Goal: Task Accomplishment & Management: Complete application form

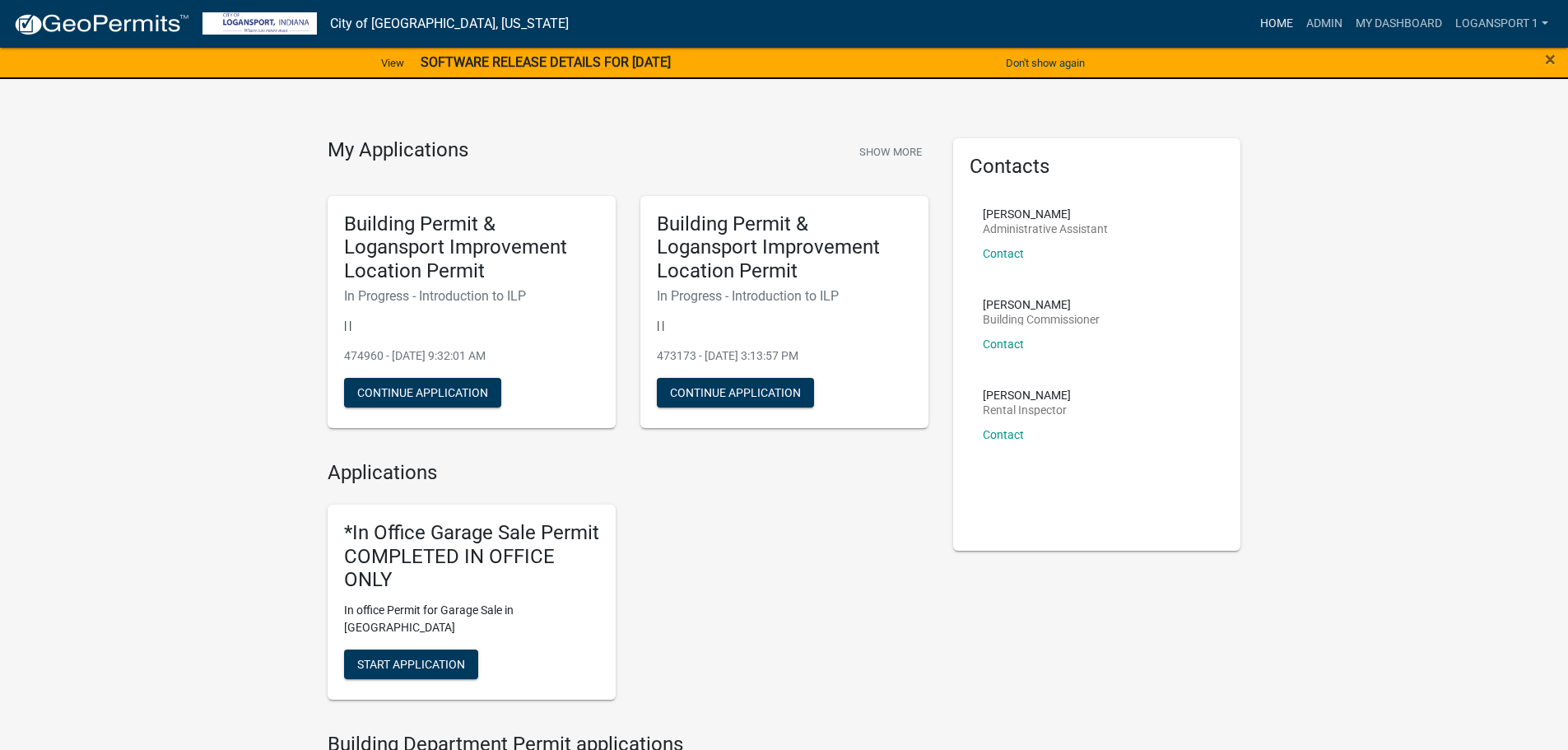
click at [1268, 18] on link "Home" at bounding box center [1276, 23] width 46 height 31
click at [1345, 22] on link "Admin" at bounding box center [1324, 23] width 50 height 31
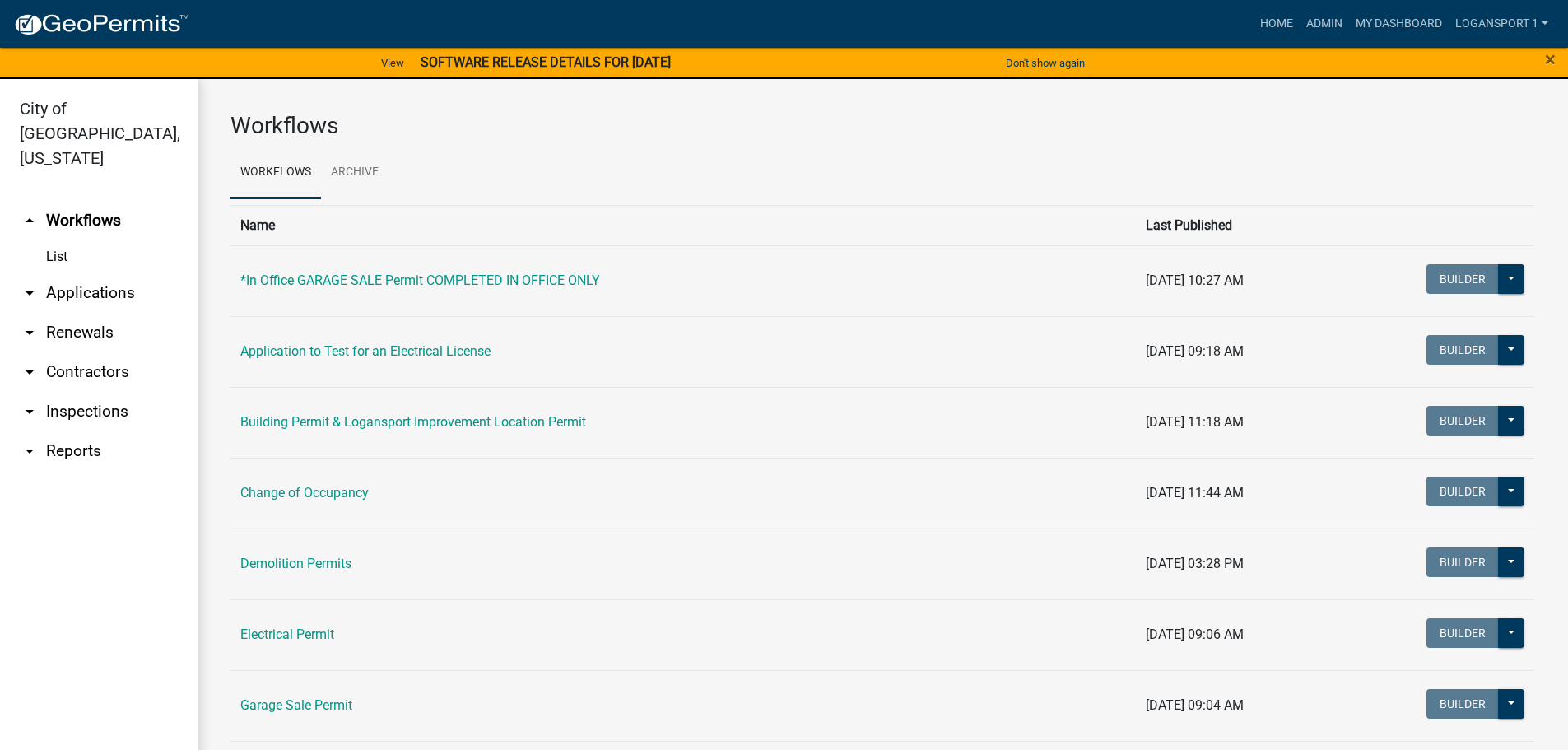
click at [50, 273] on link "arrow_drop_down Applications" at bounding box center [99, 293] width 197 height 39
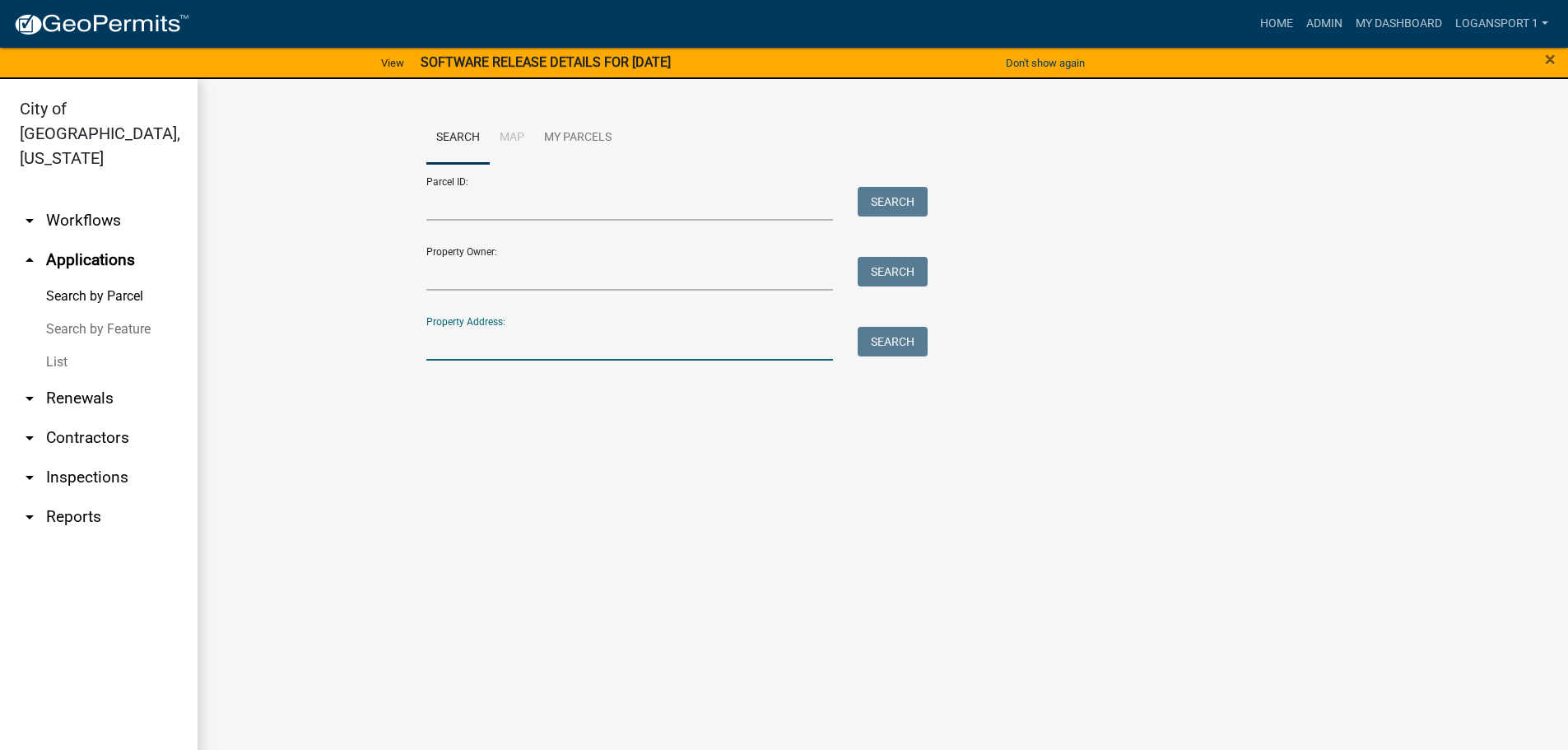
click at [487, 353] on input "Property Address:" at bounding box center [629, 344] width 407 height 34
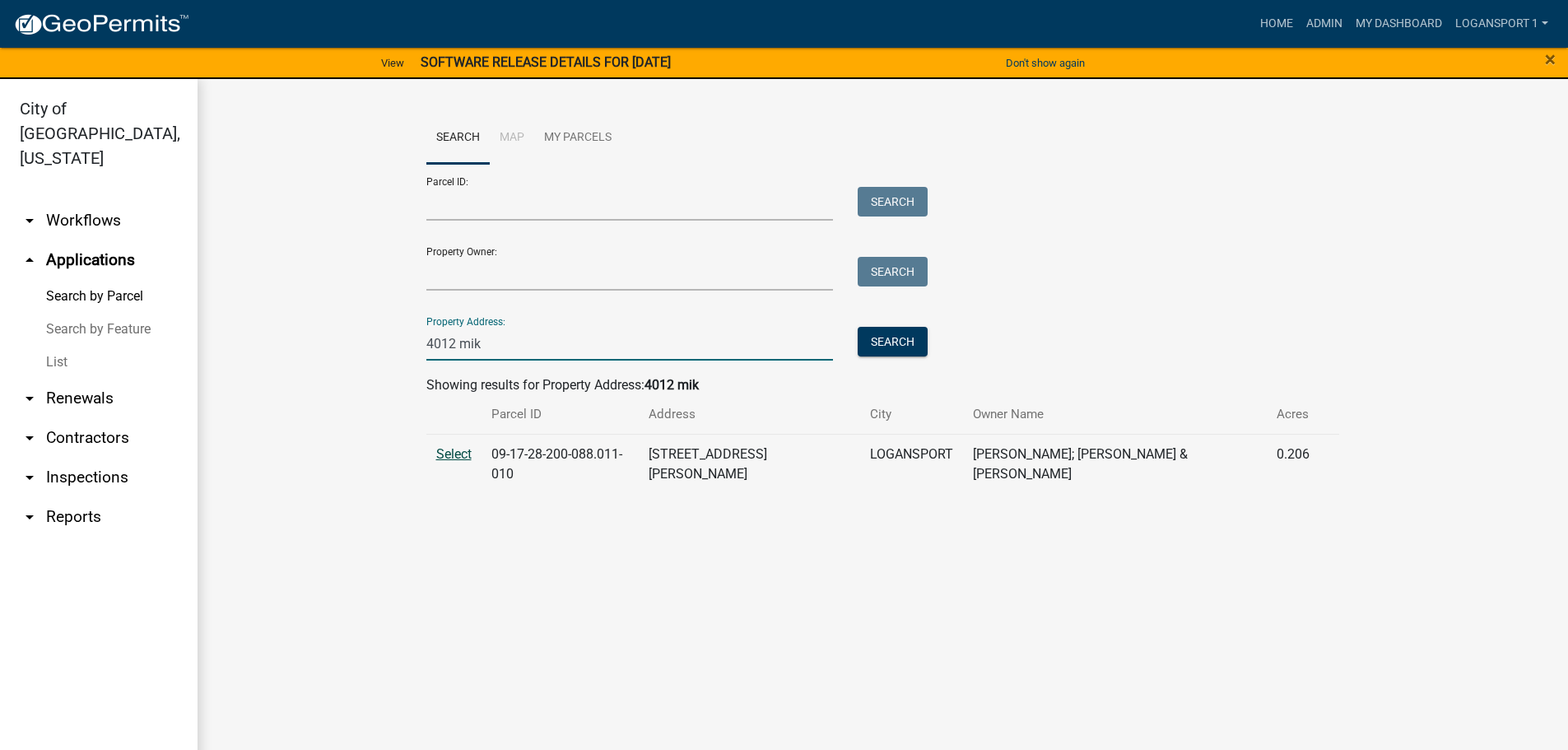
type input "4012 mik"
click at [447, 448] on span "Select" at bounding box center [454, 453] width 36 height 16
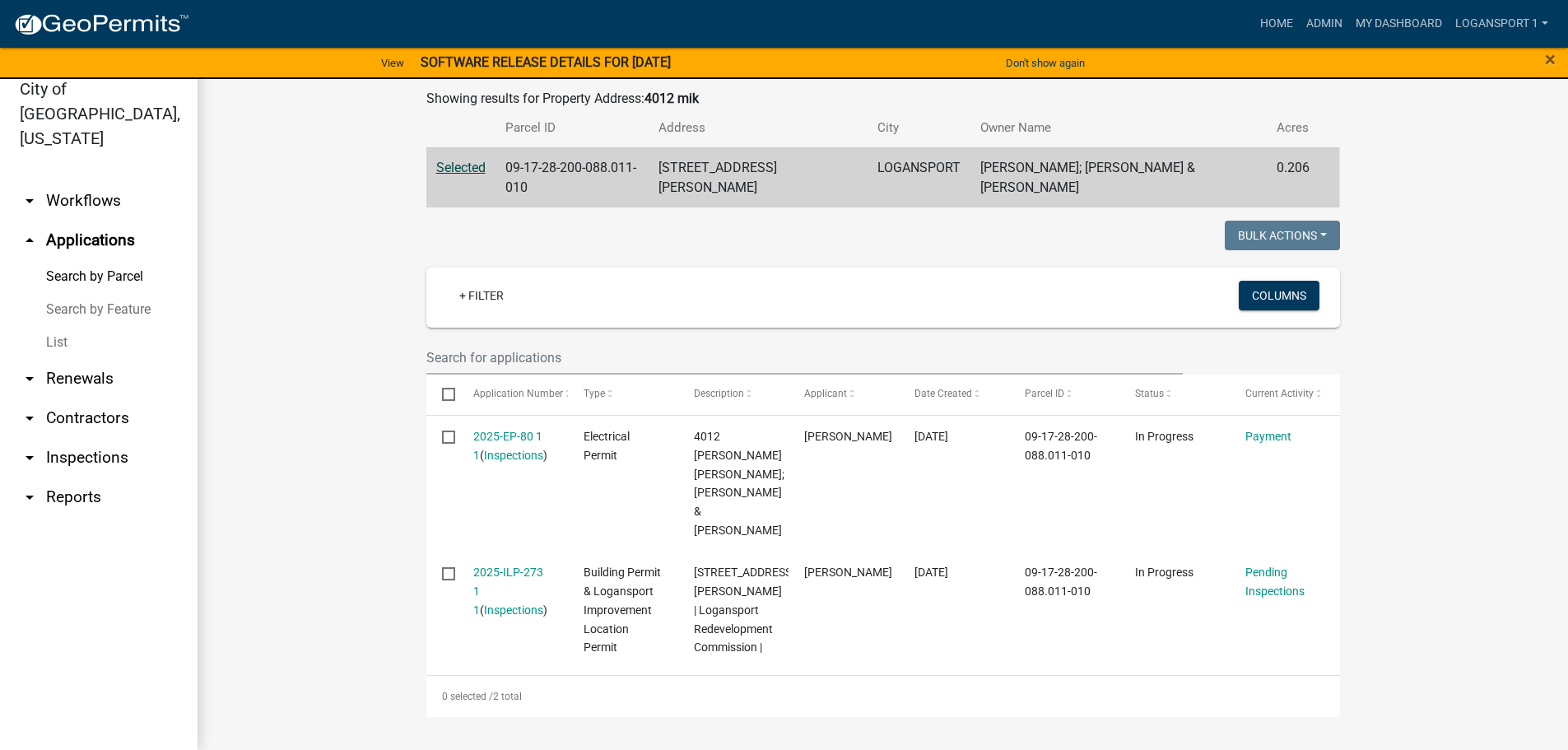
scroll to position [285, 0]
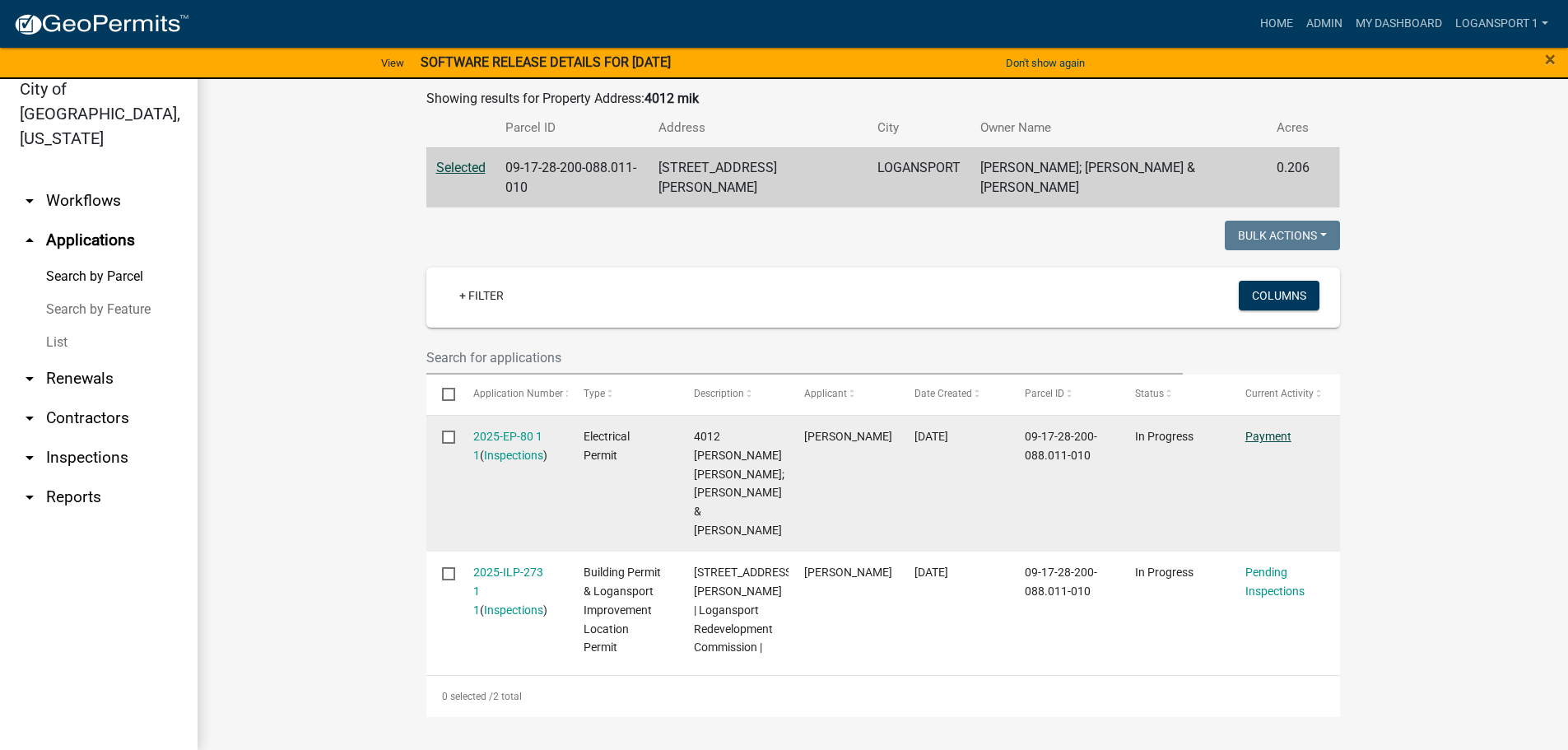
click at [1266, 430] on link "Payment" at bounding box center [1268, 436] width 46 height 13
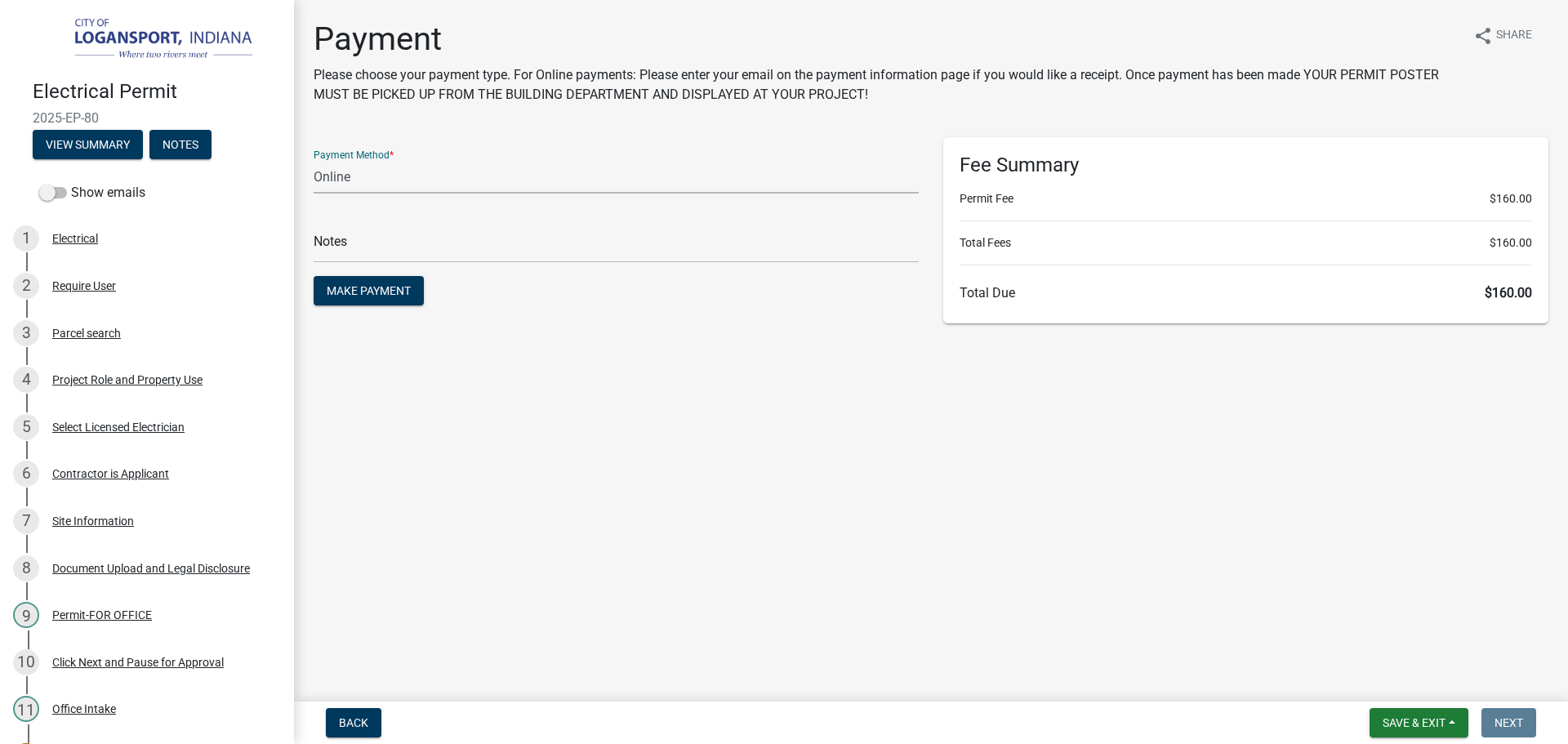
click at [532, 175] on select "Credit Card POS Check Cash Online" at bounding box center [616, 177] width 605 height 34
select select "1: 0"
click at [313, 160] on select "Credit Card POS Check Cash Online" at bounding box center [616, 177] width 605 height 34
click at [467, 240] on input "text" at bounding box center [616, 246] width 605 height 34
type input "54568"
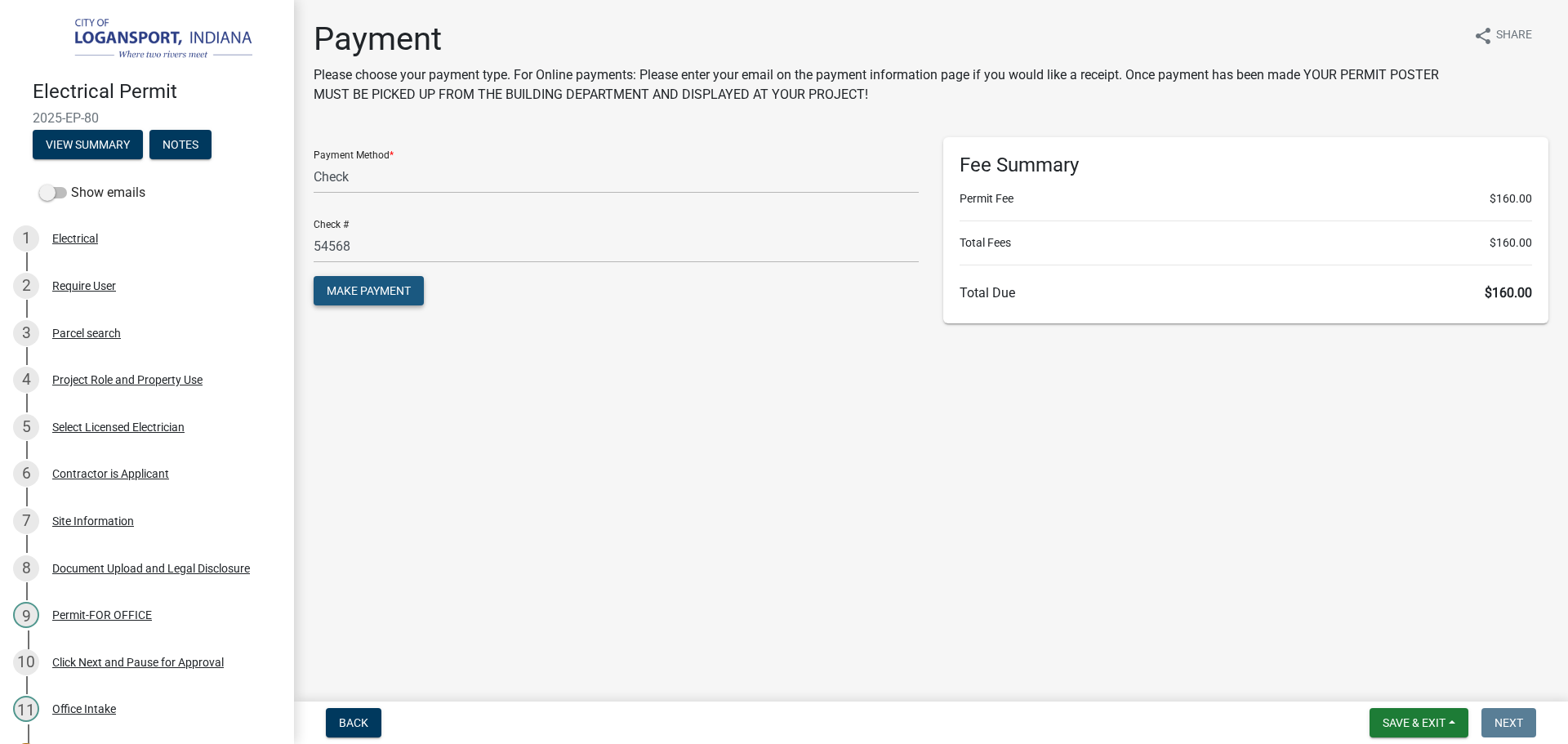
click at [395, 291] on span "Make Payment" at bounding box center [368, 291] width 84 height 13
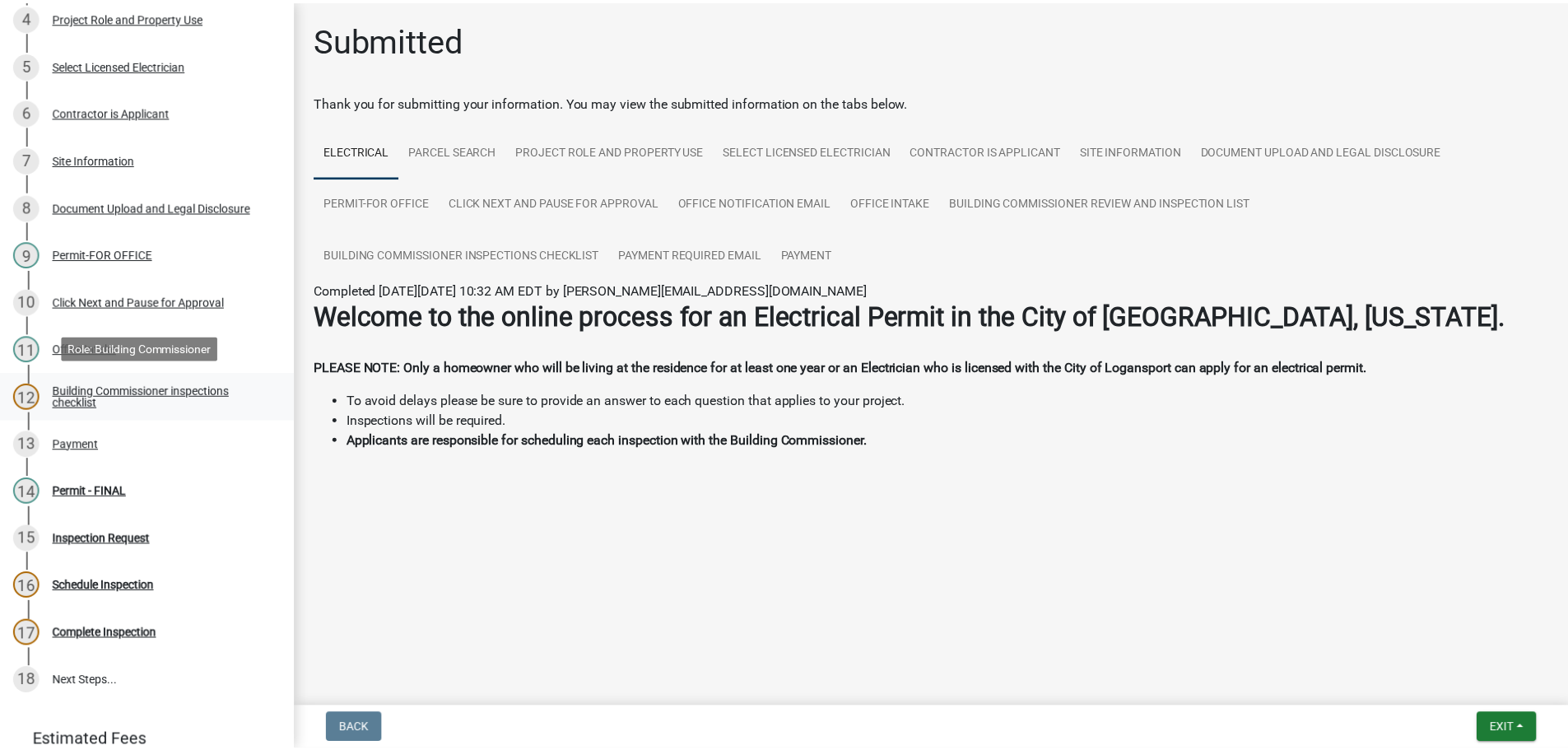
scroll to position [412, 0]
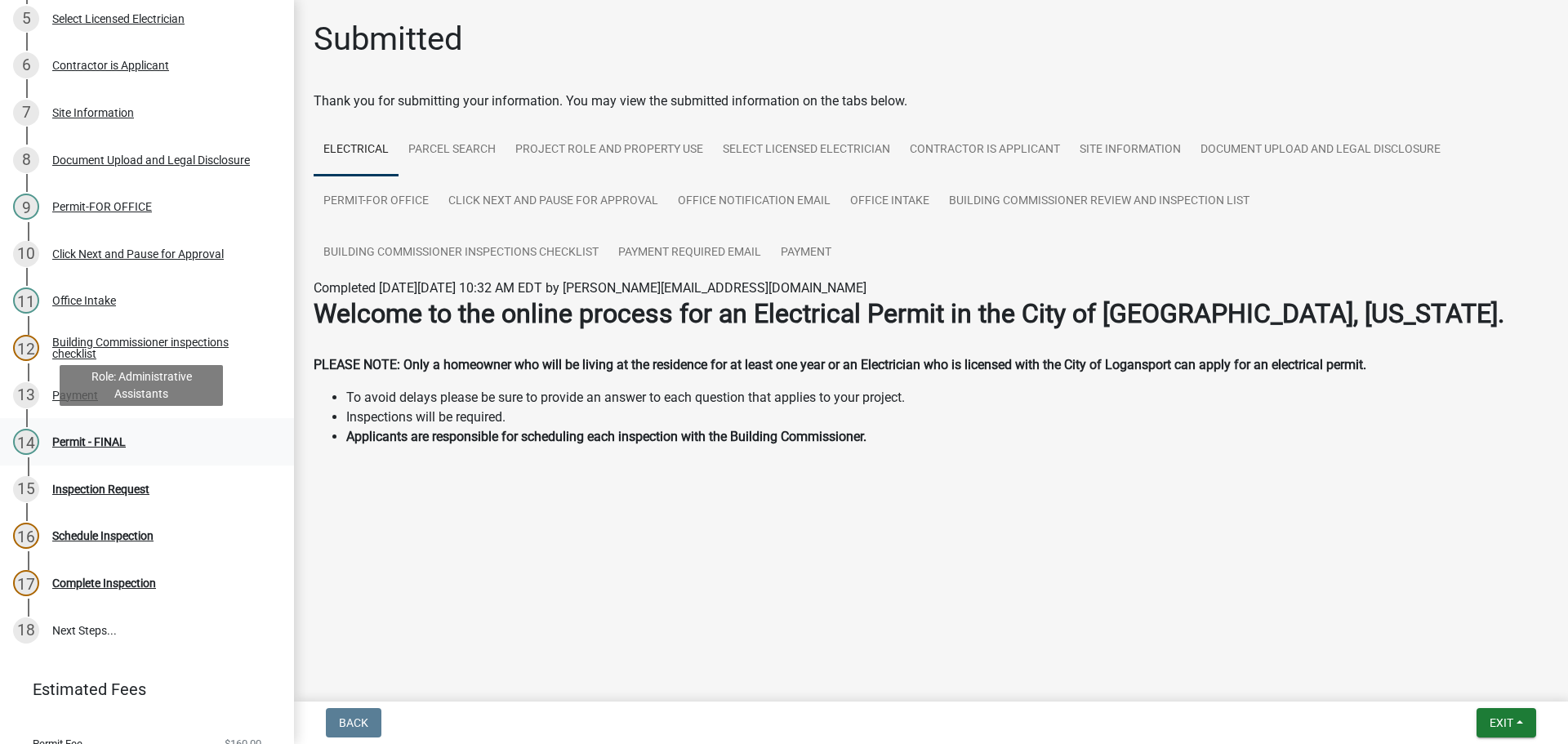
click at [94, 435] on div "Permit - FINAL" at bounding box center [89, 441] width 74 height 11
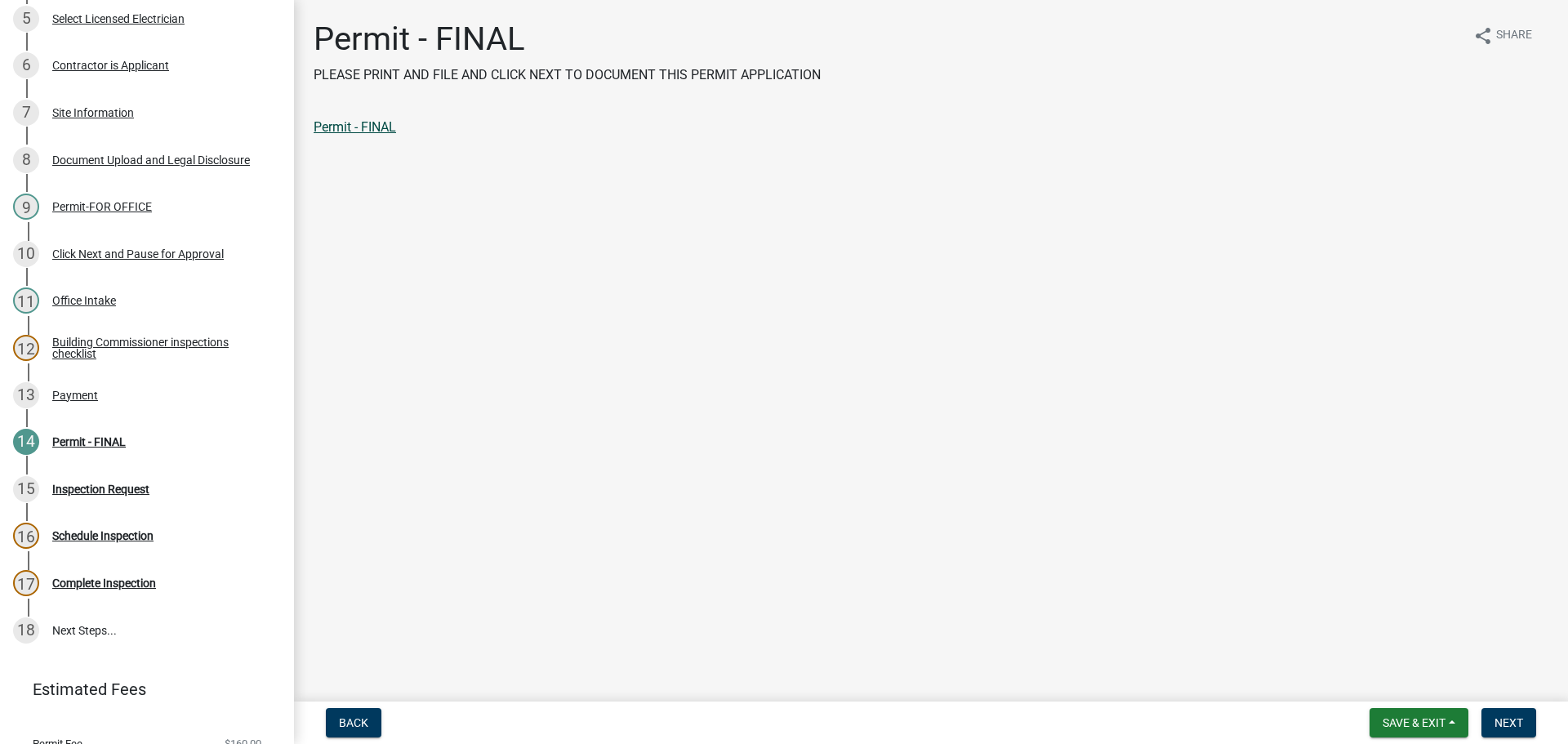
click at [383, 128] on link "Permit - FINAL" at bounding box center [354, 127] width 82 height 16
click at [1498, 727] on span "Next" at bounding box center [1508, 723] width 29 height 13
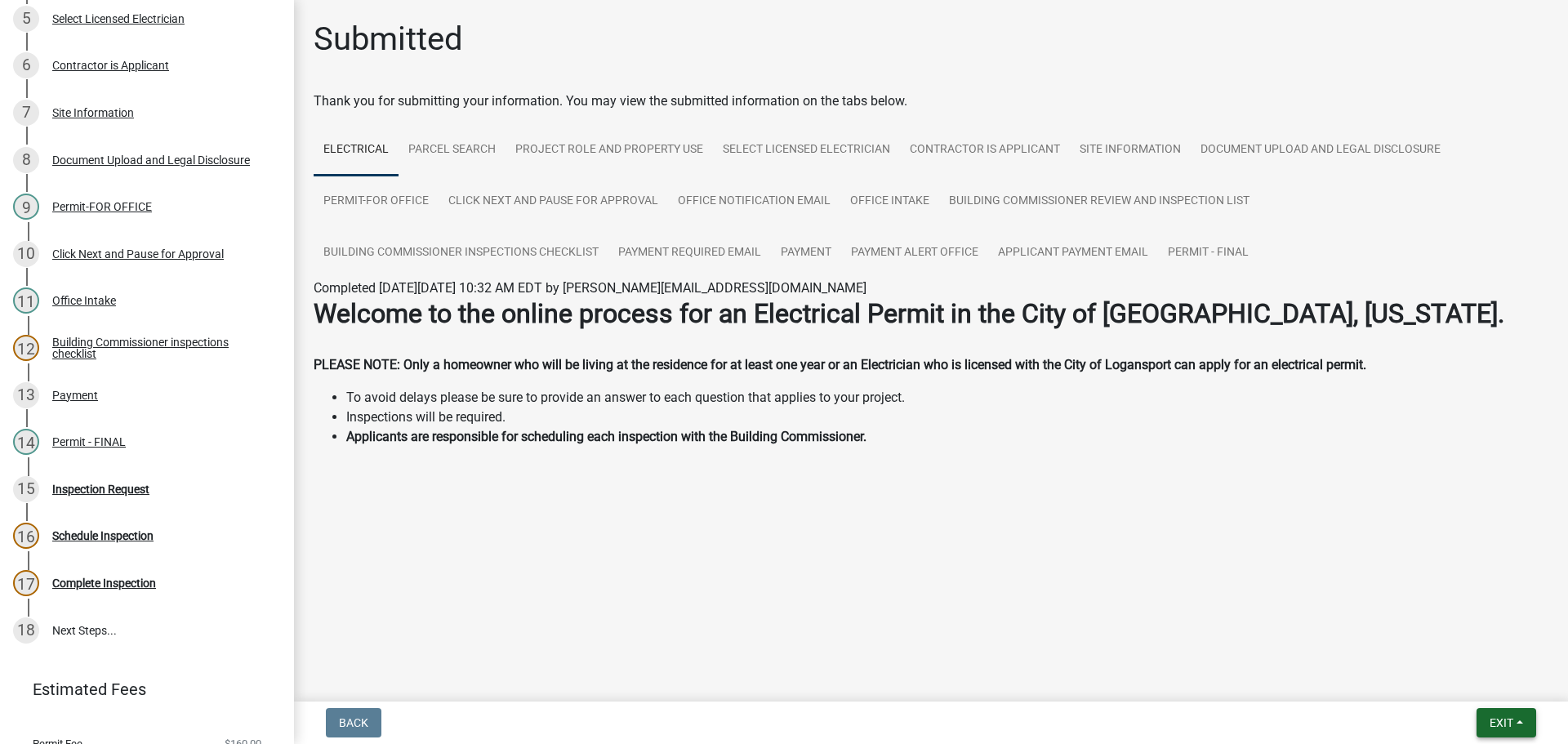
click at [1501, 717] on span "Exit" at bounding box center [1501, 723] width 23 height 13
click at [1472, 682] on button "Save & Exit" at bounding box center [1471, 680] width 131 height 39
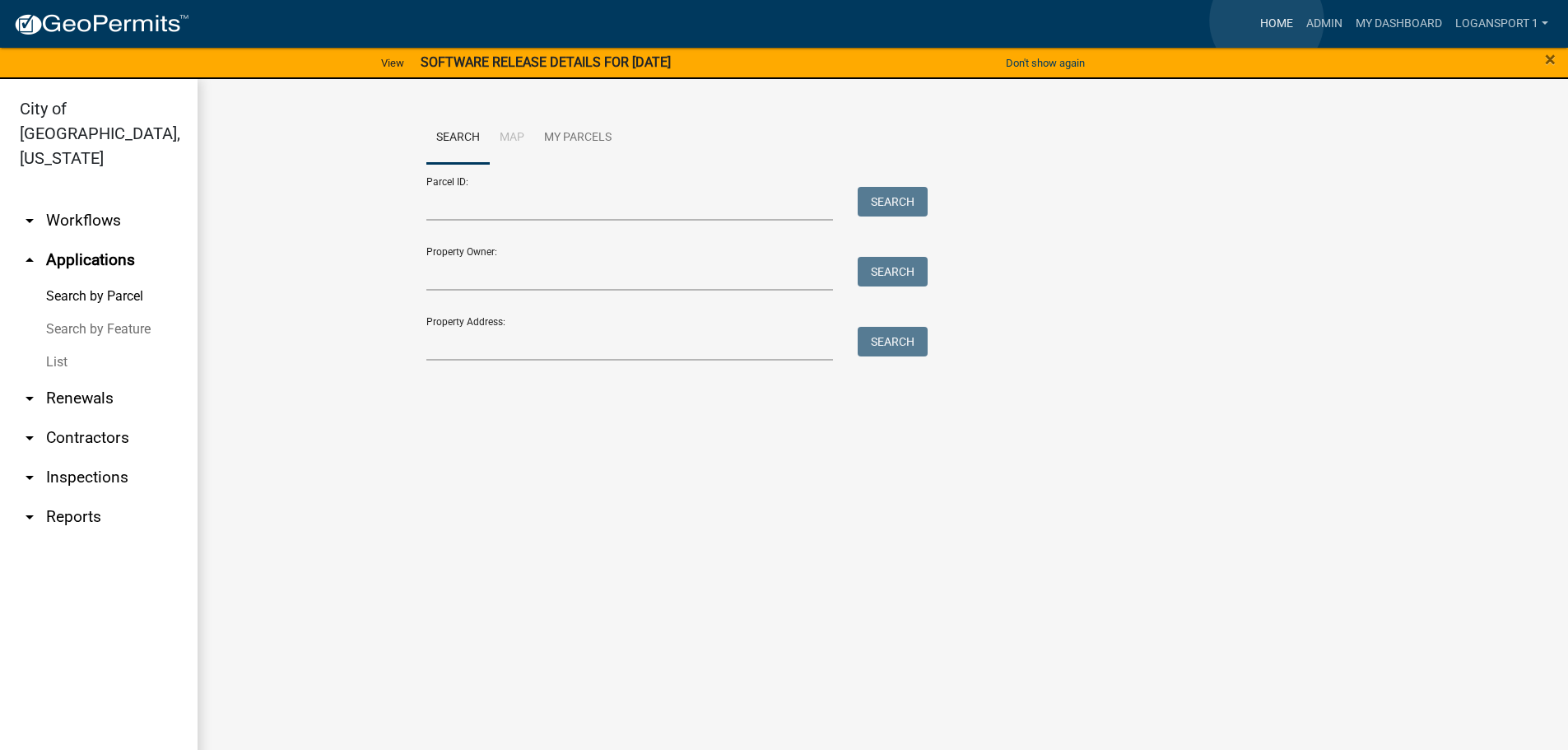
click at [1266, 21] on link "Home" at bounding box center [1276, 23] width 46 height 31
